Goal: Information Seeking & Learning: Learn about a topic

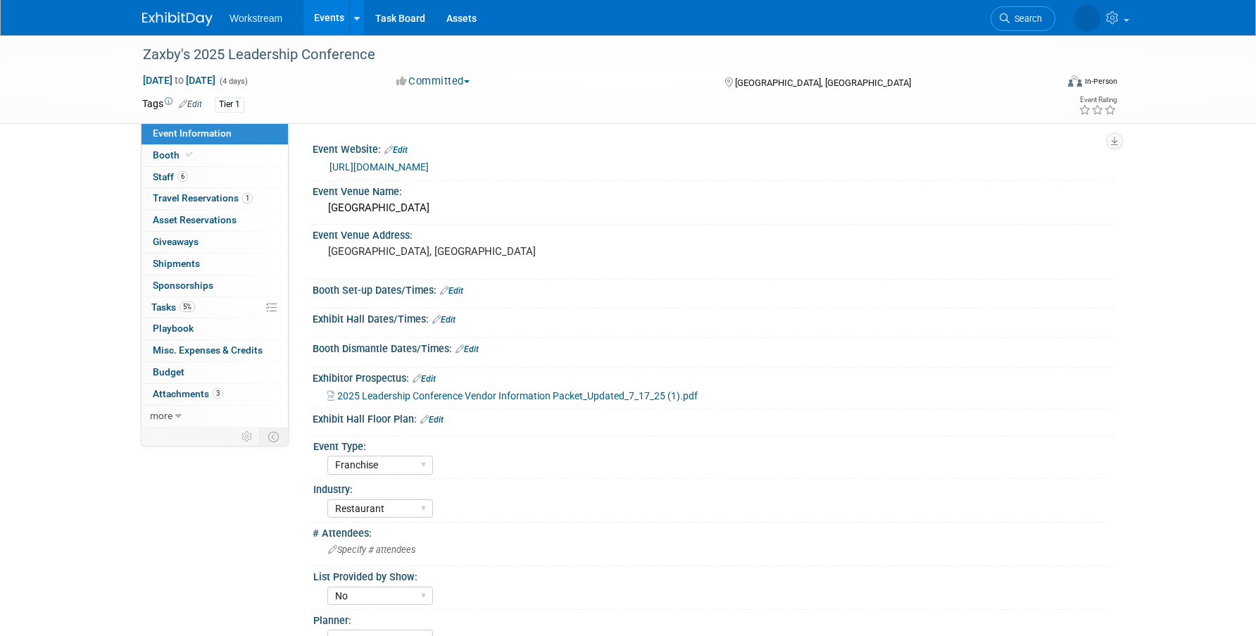
select select "Franchise"
select select "Restaurant"
select select "No"
click at [429, 394] on span "2025 Leadership Conference Vendor Information Packet_Updated_7_17_25 (1).pdf" at bounding box center [517, 395] width 360 height 11
click at [329, 1] on link "Events" at bounding box center [328, 17] width 51 height 35
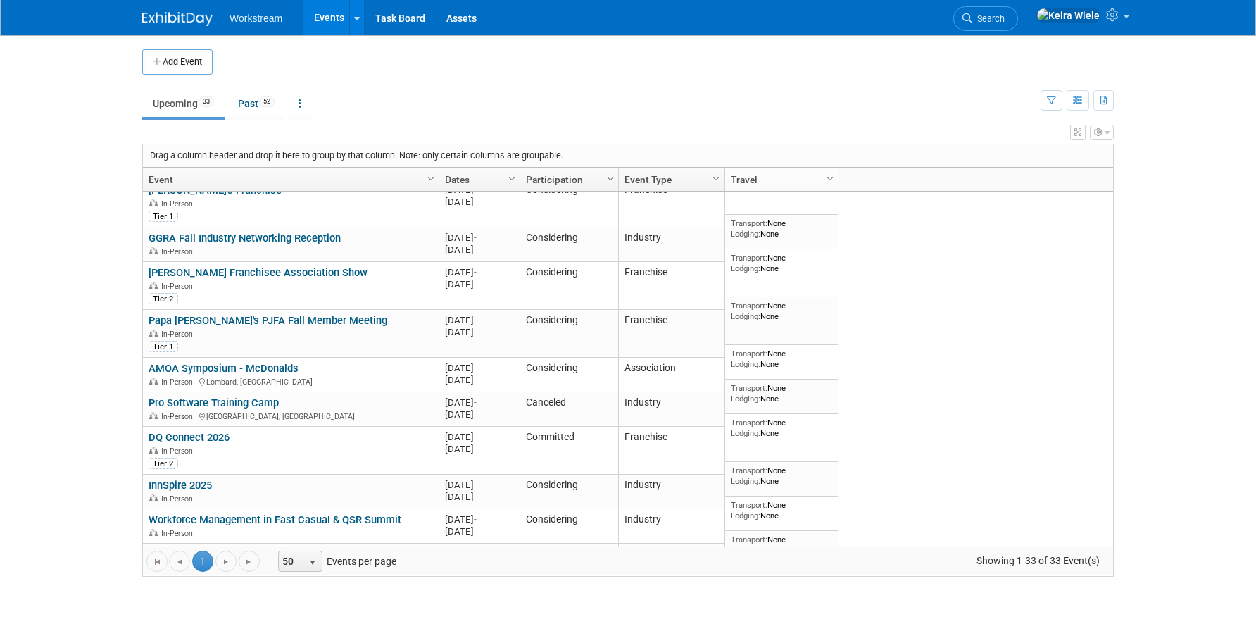
scroll to position [714, 0]
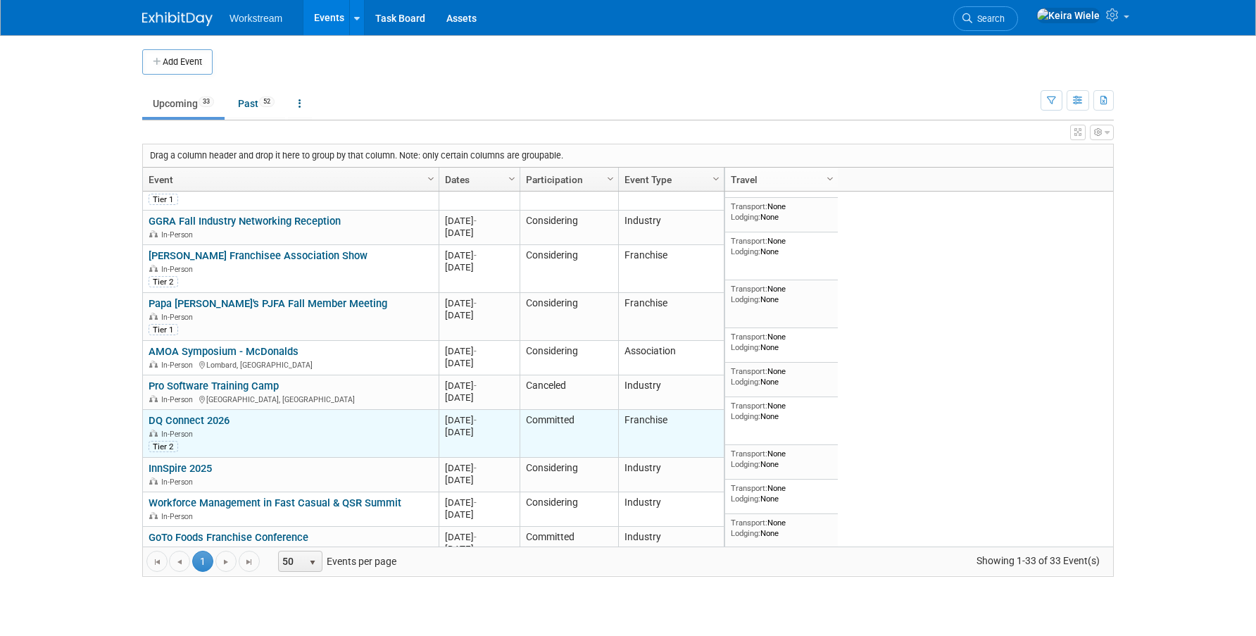
click at [210, 414] on link "DQ Connect 2026" at bounding box center [189, 420] width 81 height 13
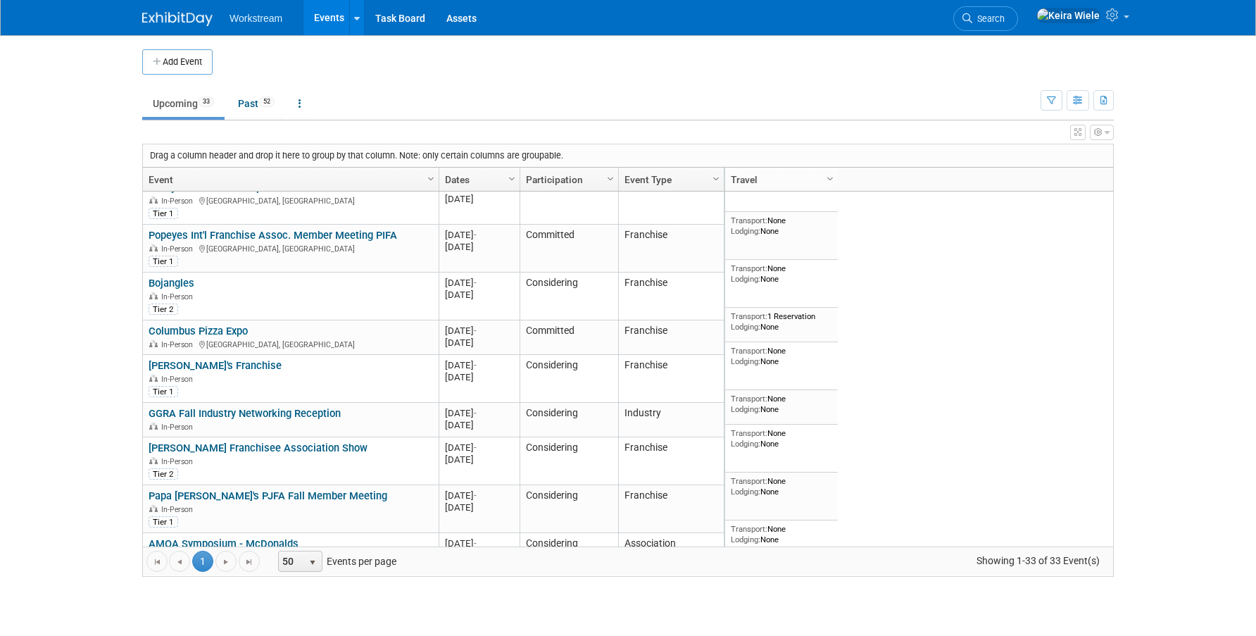
scroll to position [515, 0]
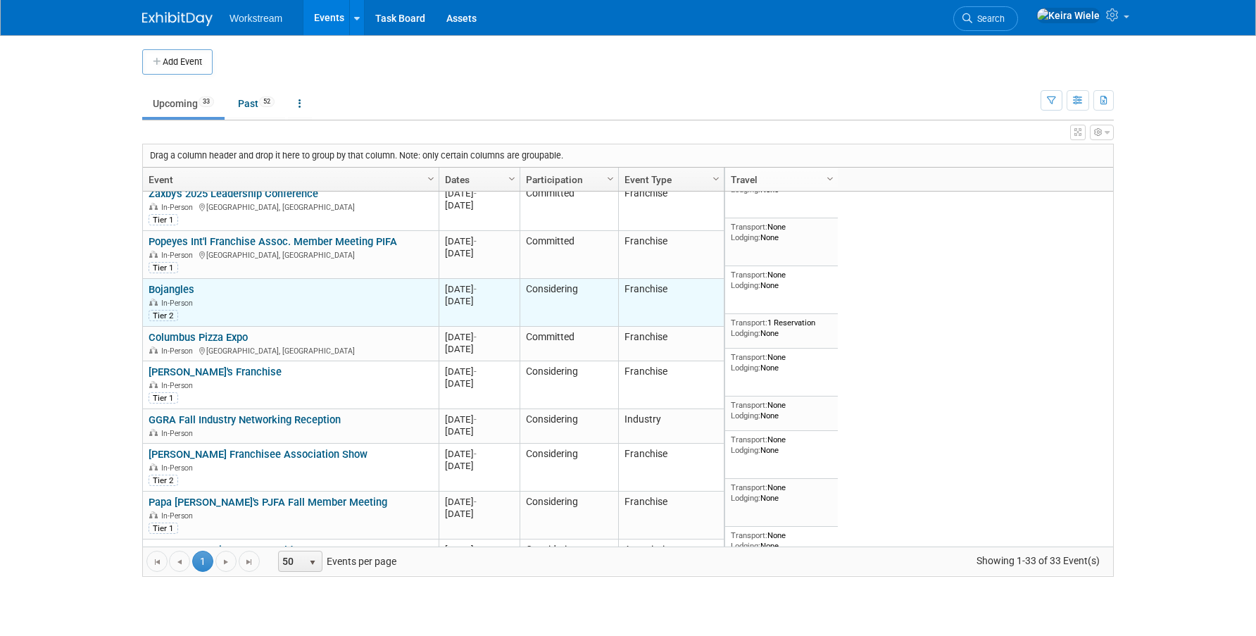
click at [180, 283] on link "Bojangles" at bounding box center [172, 289] width 46 height 13
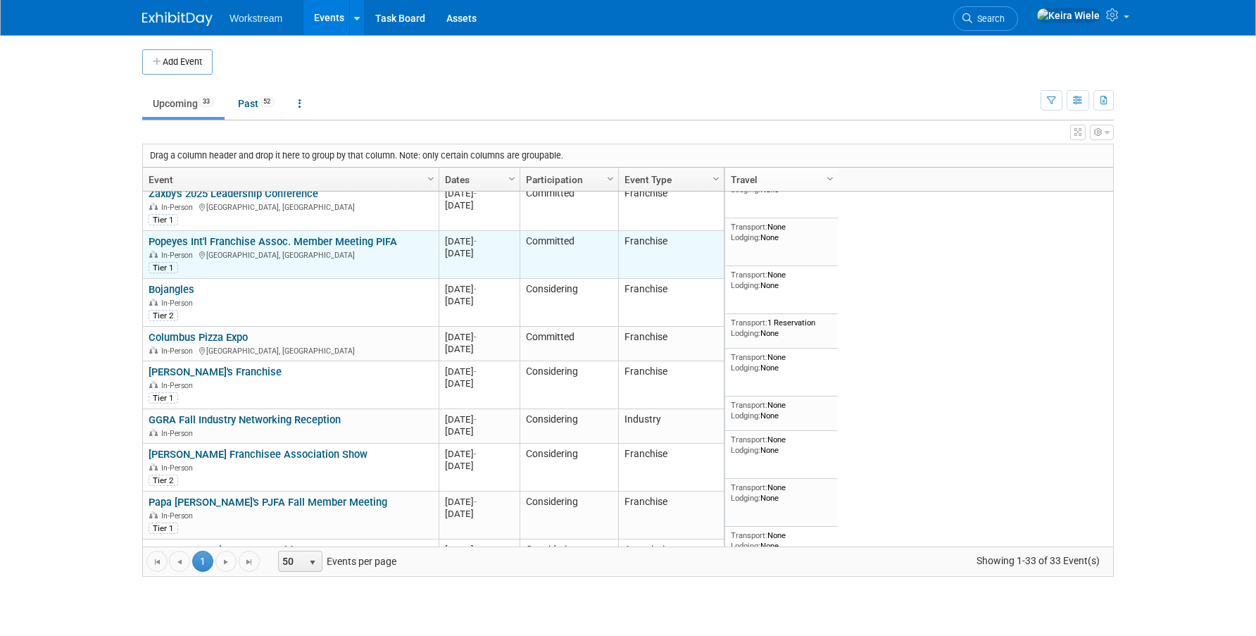
click at [298, 235] on link "Popeyes Int'l Franchise Assoc. Member Meeting PIFA" at bounding box center [273, 241] width 248 height 13
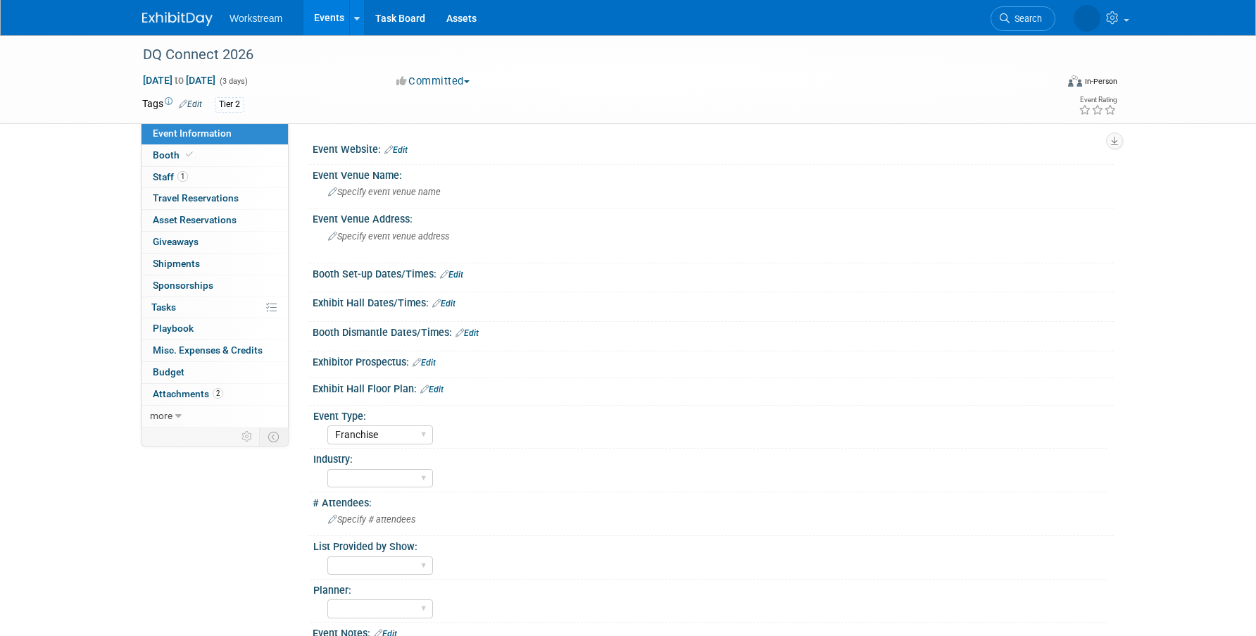
select select "Franchise"
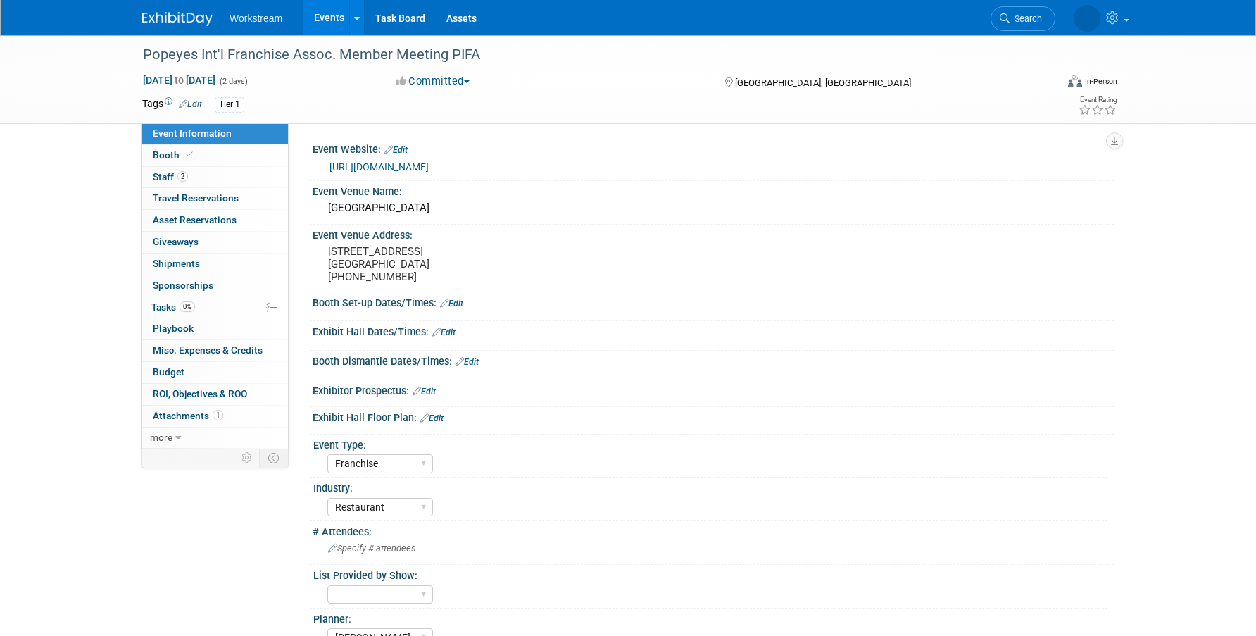
select select "Franchise"
select select "Restaurant"
select select "[PERSON_NAME]"
click at [384, 167] on link "https://na.eventscloud.com/website/87993/home/" at bounding box center [378, 166] width 99 height 11
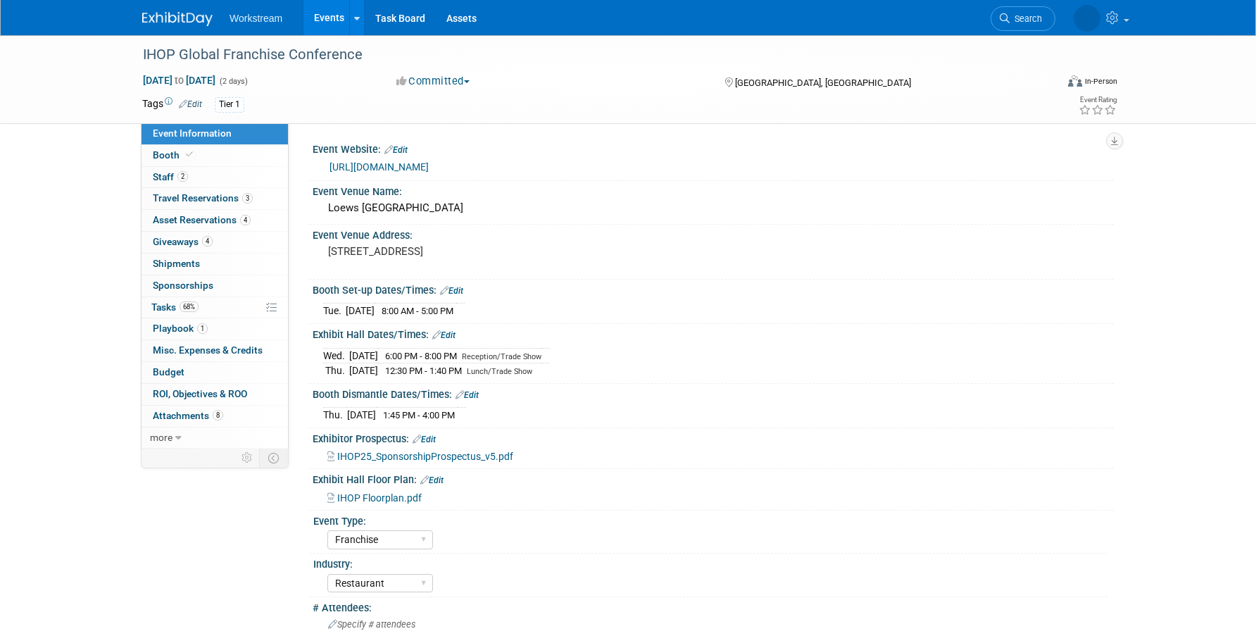
select select "Franchise"
select select "Restaurant"
select select "No"
select select "[PERSON_NAME]"
drag, startPoint x: 367, startPoint y: 60, endPoint x: 143, endPoint y: 56, distance: 223.9
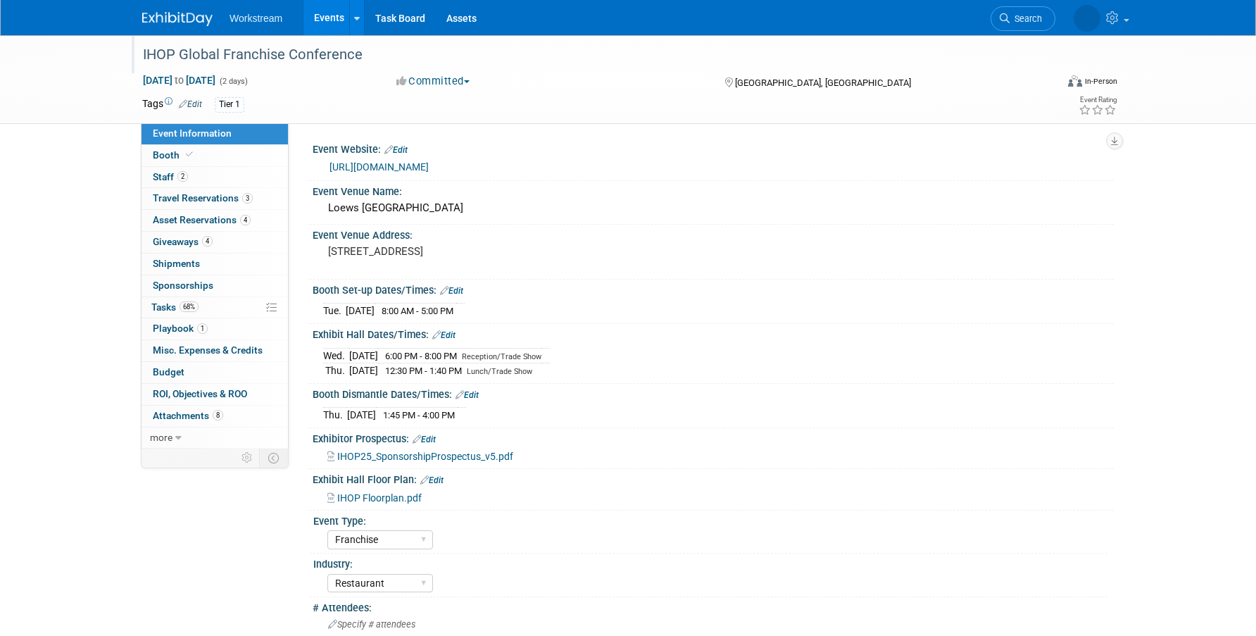
click at [143, 56] on div "IHOP Global Franchise Conference" at bounding box center [586, 54] width 896 height 25
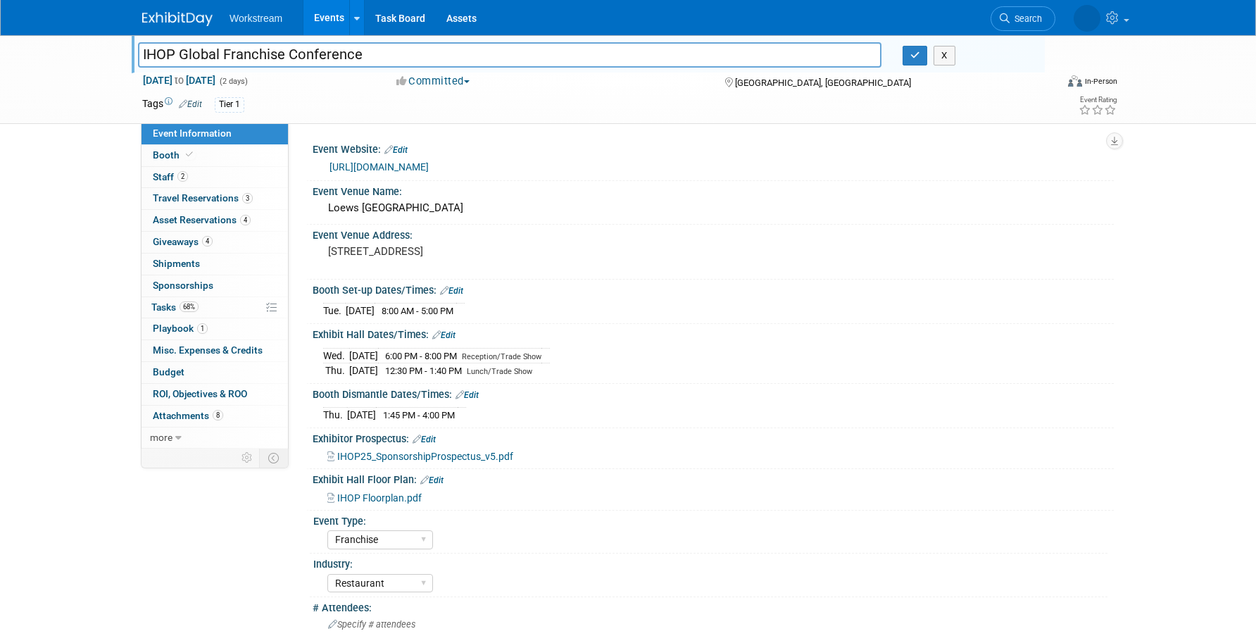
click at [328, 27] on link "Events" at bounding box center [328, 17] width 51 height 35
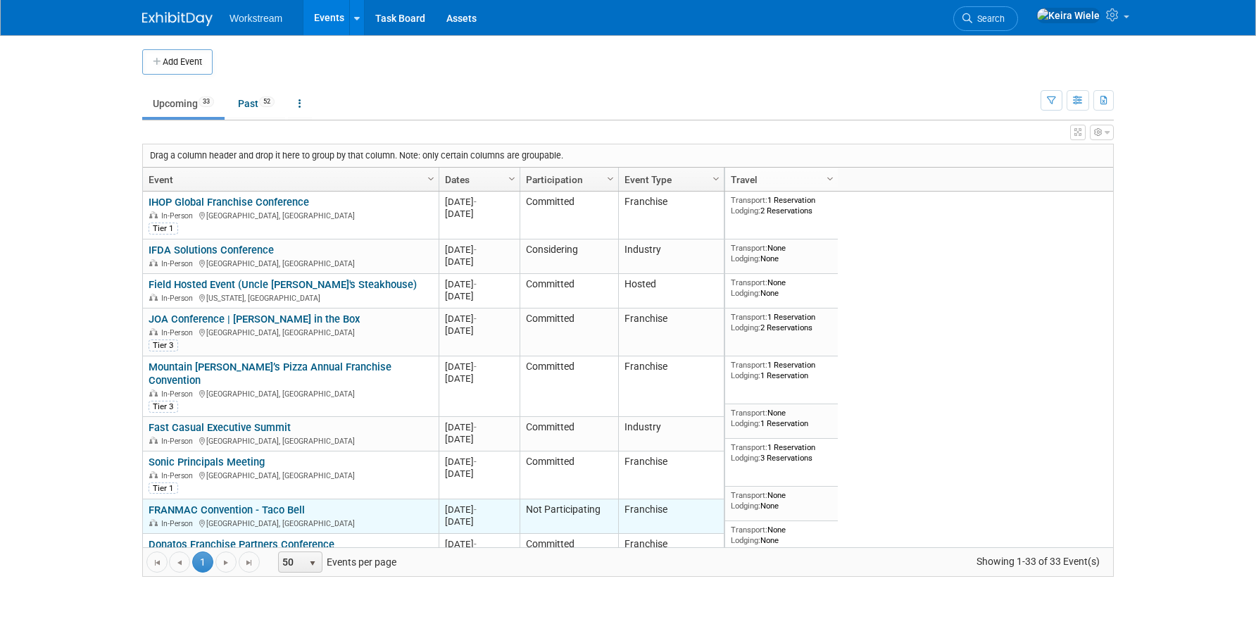
drag, startPoint x: 345, startPoint y: 495, endPoint x: 150, endPoint y: 494, distance: 195.0
click at [150, 503] on div "FRANMAC Convention - Taco Bell In-Person San Antonio, TX" at bounding box center [291, 515] width 284 height 25
copy link "FRANMAC Convention - Taco Bell"
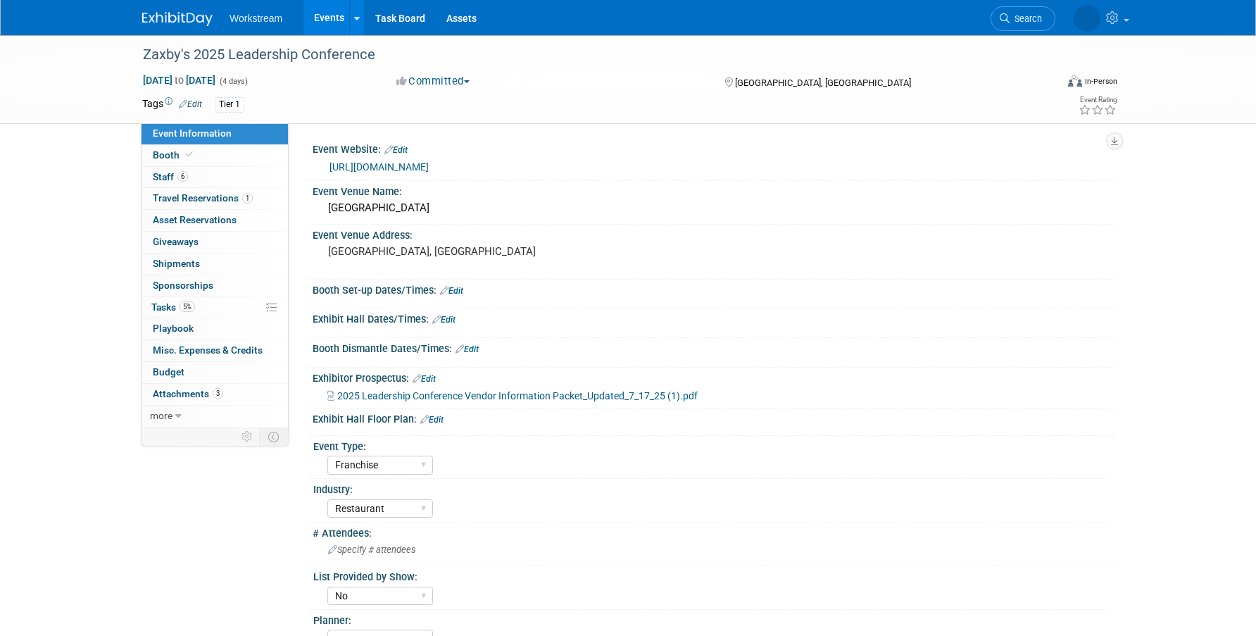
select select "Franchise"
select select "Restaurant"
select select "No"
click at [333, 25] on link "Events" at bounding box center [328, 17] width 51 height 35
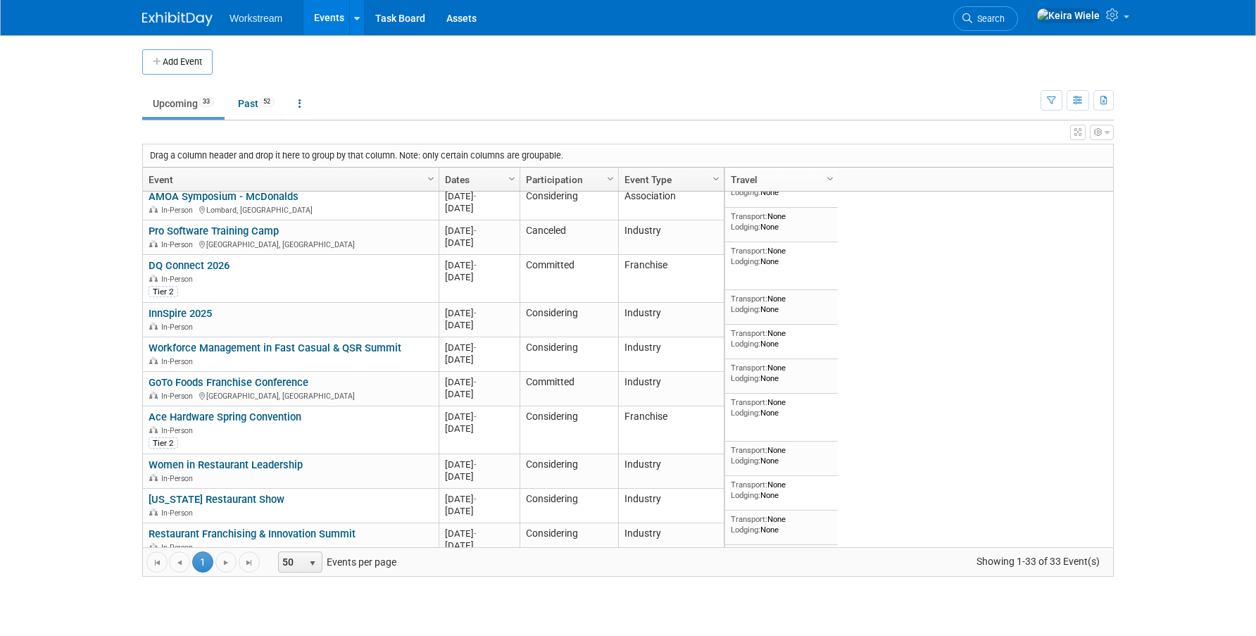
scroll to position [862, 0]
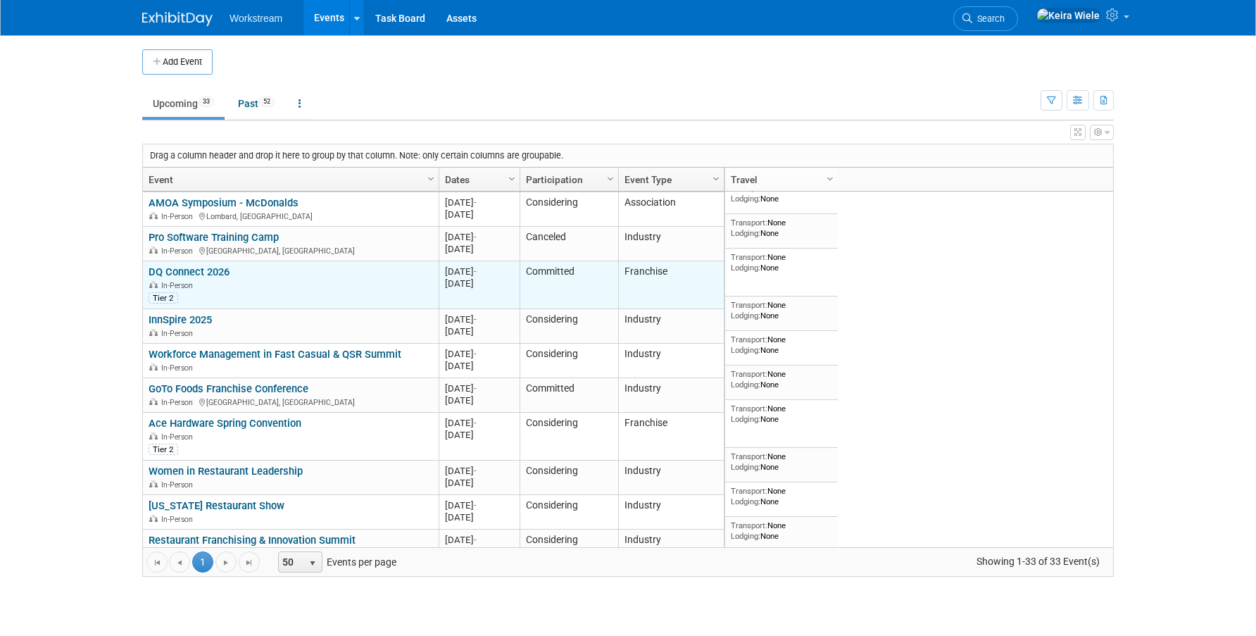
drag, startPoint x: 247, startPoint y: 256, endPoint x: 146, endPoint y: 249, distance: 101.6
click at [146, 261] on td "DQ Connect 2026 DQ Connect 2026 In-Person Tier 2" at bounding box center [291, 285] width 296 height 48
copy link "DQ Connect 2026"
